Goal: Transaction & Acquisition: Purchase product/service

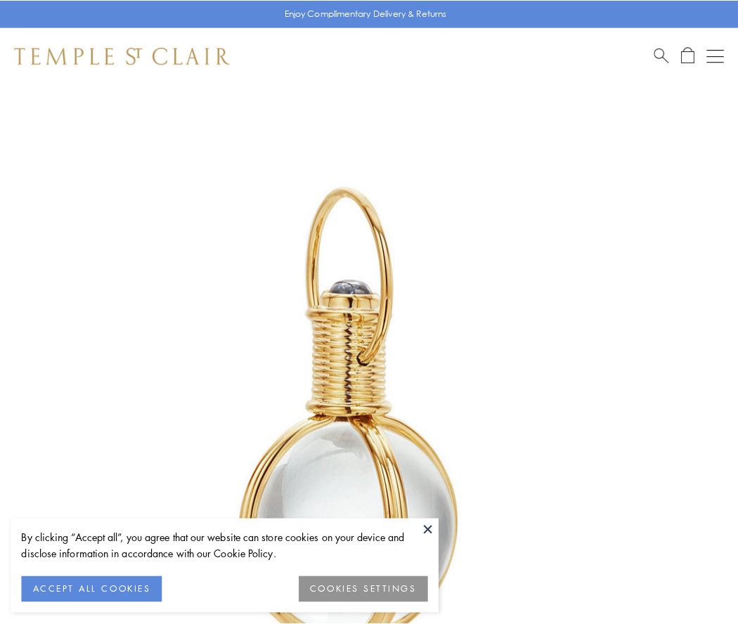
scroll to position [367, 0]
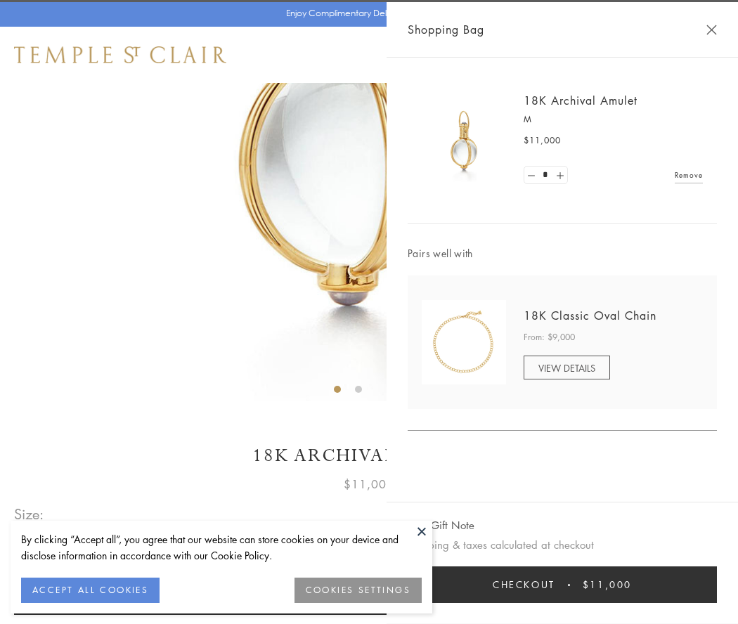
click at [563, 585] on button "Checkout $11,000" at bounding box center [562, 585] width 309 height 37
